Goal: Information Seeking & Learning: Learn about a topic

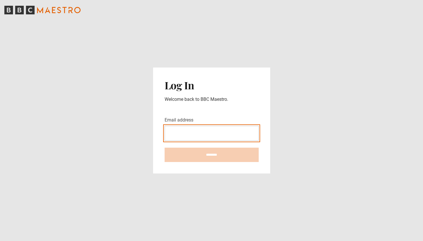
type input "**********"
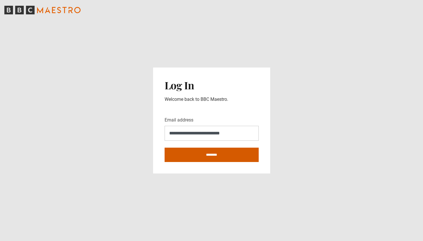
click at [215, 154] on input "********" at bounding box center [212, 155] width 94 height 14
type input "**********"
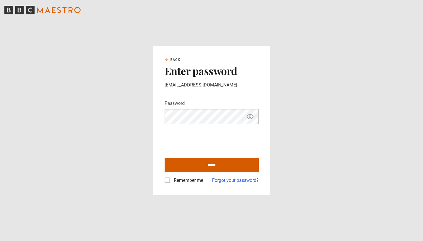
click at [195, 159] on input "******" at bounding box center [212, 165] width 94 height 14
type input "**********"
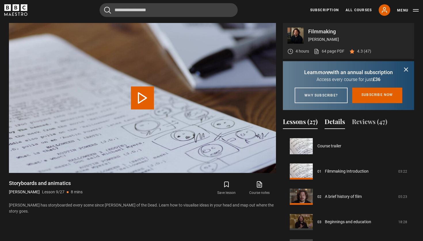
scroll to position [202, 0]
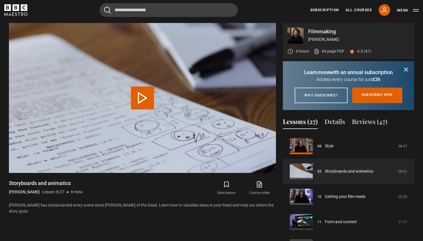
click at [406, 69] on icon "submit" at bounding box center [405, 69] width 3 height 3
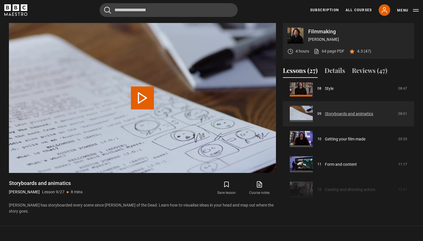
scroll to position [206, 0]
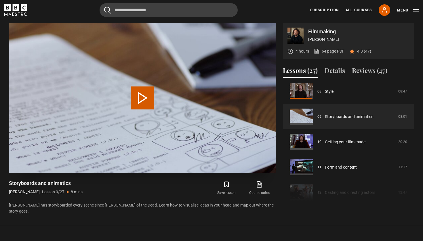
click at [140, 99] on button "Play Lesson Storyboards and animatics" at bounding box center [142, 98] width 23 height 23
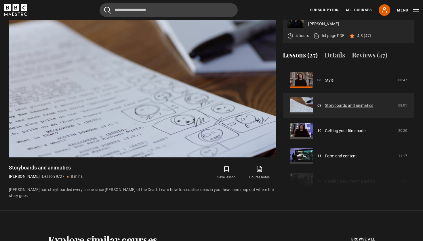
scroll to position [201, 0]
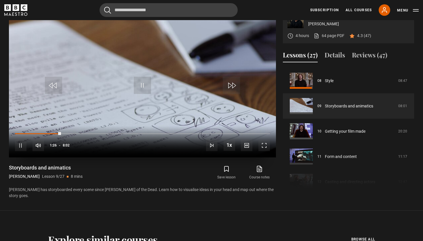
click at [225, 68] on video "Video Player" at bounding box center [142, 82] width 267 height 150
click at [144, 83] on span "Video Player" at bounding box center [142, 85] width 17 height 17
click at [225, 61] on video "Video Player" at bounding box center [142, 82] width 267 height 150
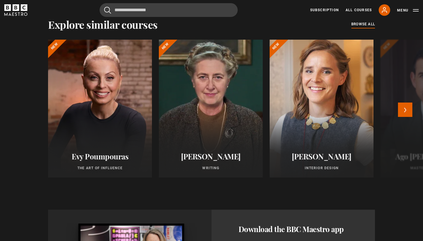
scroll to position [471, 0]
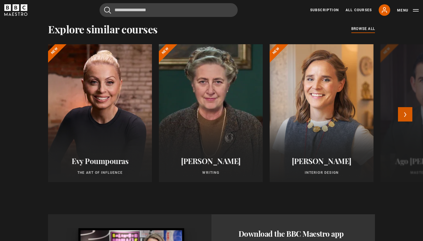
click at [406, 111] on button "Next" at bounding box center [405, 114] width 14 height 14
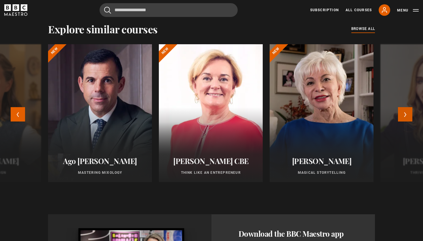
click at [405, 111] on button "Next" at bounding box center [405, 114] width 14 height 14
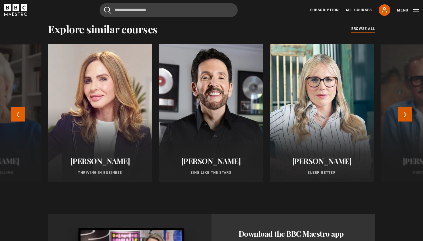
click at [405, 111] on button "Next" at bounding box center [405, 114] width 14 height 14
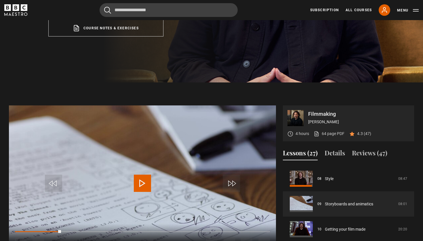
click at [148, 181] on span "Video Player" at bounding box center [142, 183] width 17 height 17
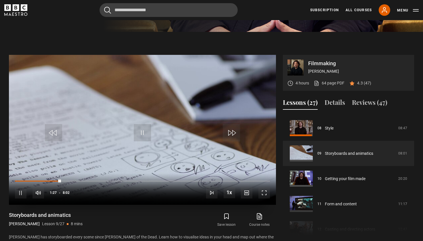
scroll to position [225, 0]
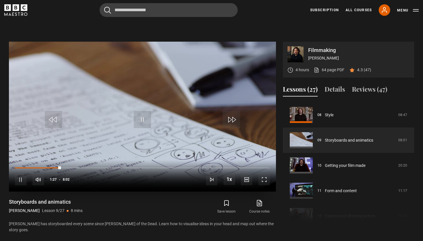
click at [264, 182] on span "Video Player" at bounding box center [264, 180] width 12 height 12
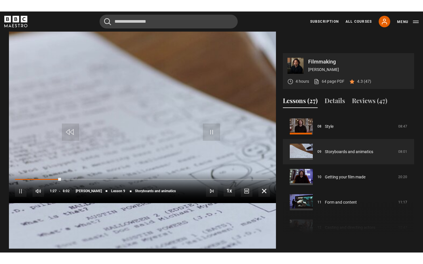
scroll to position [0, 0]
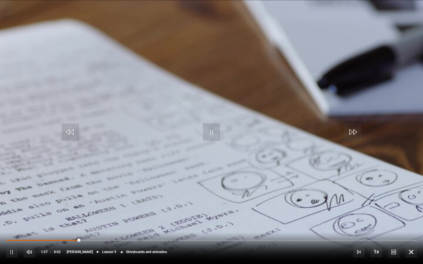
click at [233, 185] on video "Video Player" at bounding box center [211, 132] width 423 height 264
click at [234, 167] on video "Video Player" at bounding box center [211, 132] width 423 height 264
drag, startPoint x: 78, startPoint y: 240, endPoint x: 72, endPoint y: 240, distance: 5.5
click at [72, 240] on div "1:24" at bounding box center [42, 241] width 72 height 2
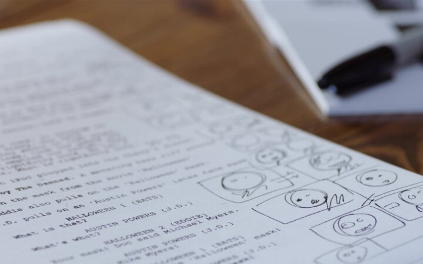
click at [339, 175] on video "Video Player" at bounding box center [211, 132] width 423 height 264
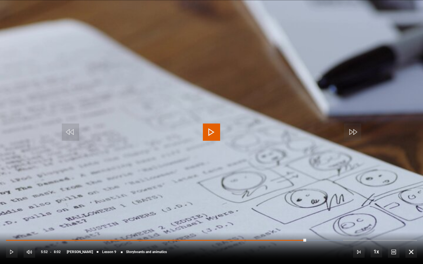
click at [339, 175] on video "Video Player" at bounding box center [211, 132] width 423 height 264
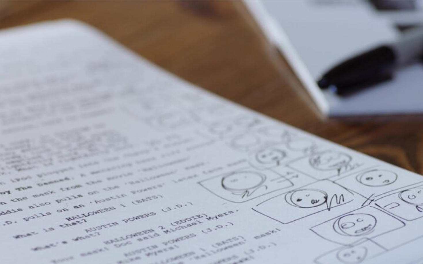
drag, startPoint x: 422, startPoint y: 16, endPoint x: 311, endPoint y: 24, distance: 112.1
click at [311, 24] on video "Video Player" at bounding box center [211, 132] width 423 height 264
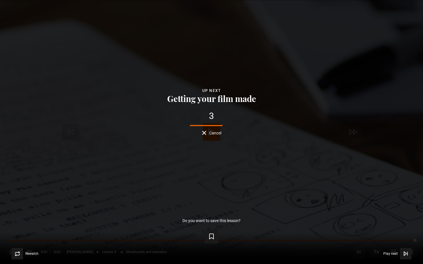
click at [408, 241] on icon "Video Player" at bounding box center [406, 254] width 6 height 6
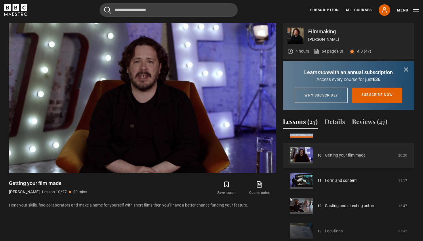
scroll to position [242, 0]
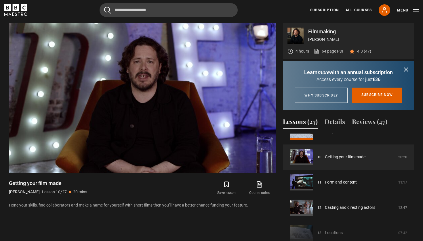
click at [408, 72] on icon "submit" at bounding box center [405, 69] width 7 height 7
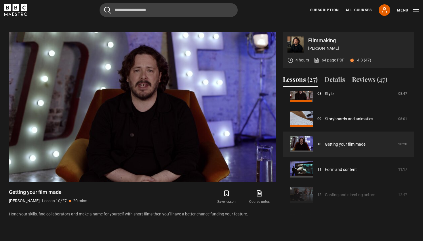
scroll to position [235, 0]
drag, startPoint x: 308, startPoint y: 54, endPoint x: 203, endPoint y: 113, distance: 120.0
click at [203, 113] on video "Video Player" at bounding box center [142, 107] width 267 height 150
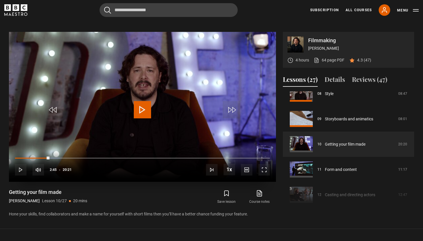
click at [229, 116] on span "Video Player" at bounding box center [231, 109] width 17 height 17
click at [148, 119] on video "Video Player" at bounding box center [142, 107] width 267 height 150
click at [260, 175] on span "Video Player" at bounding box center [264, 170] width 12 height 12
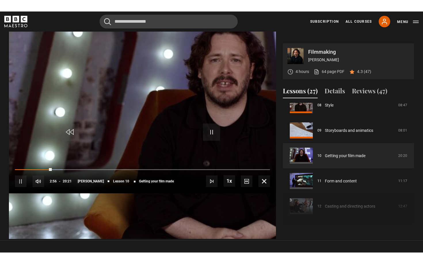
scroll to position [0, 0]
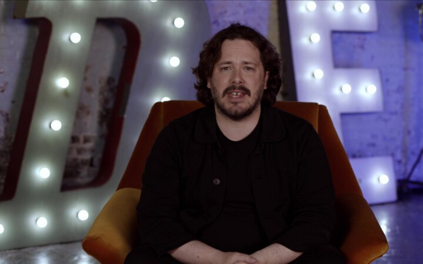
drag, startPoint x: 223, startPoint y: 72, endPoint x: 353, endPoint y: 157, distance: 155.3
click at [353, 157] on video "Video Player" at bounding box center [211, 132] width 423 height 264
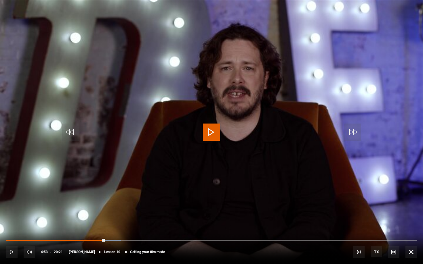
click at [363, 144] on video "Video Player" at bounding box center [211, 132] width 423 height 264
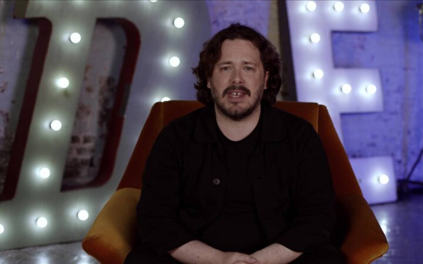
click at [361, 196] on video "Video Player" at bounding box center [211, 132] width 423 height 264
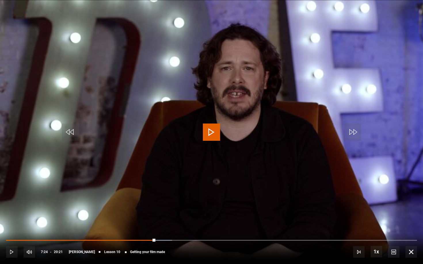
click at [411, 241] on span "Video Player" at bounding box center [411, 252] width 12 height 12
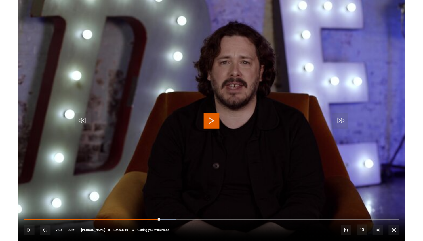
scroll to position [235, 0]
